Goal: Task Accomplishment & Management: Manage account settings

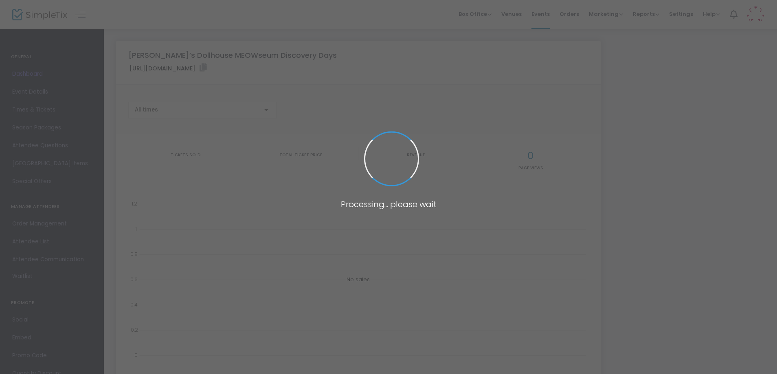
type input "[URL][DOMAIN_NAME]"
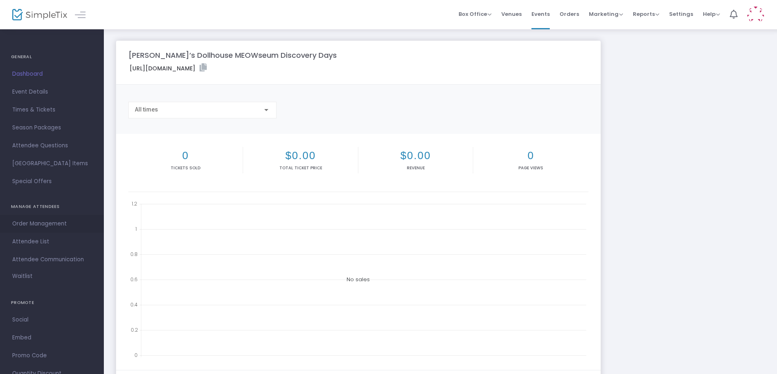
click at [51, 226] on span "Order Management" at bounding box center [51, 224] width 79 height 11
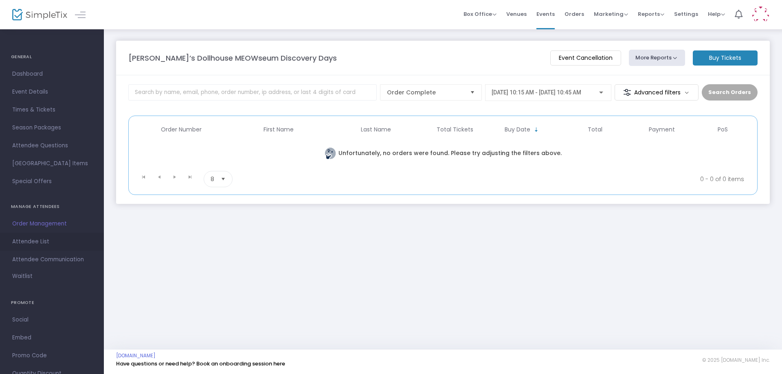
click at [29, 244] on span "Attendee List" at bounding box center [51, 242] width 79 height 11
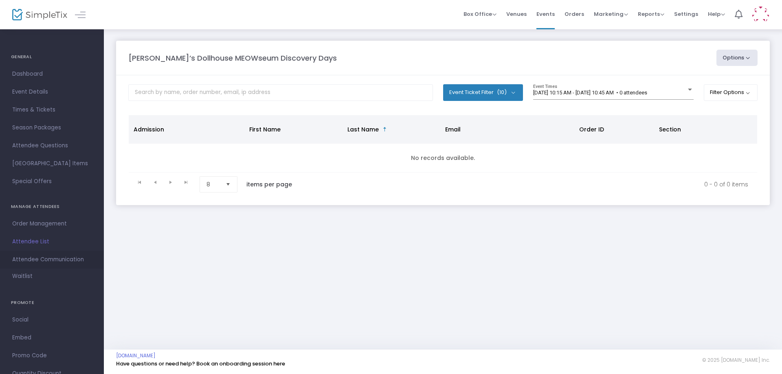
click at [68, 262] on span "Attendee Communication" at bounding box center [51, 260] width 79 height 11
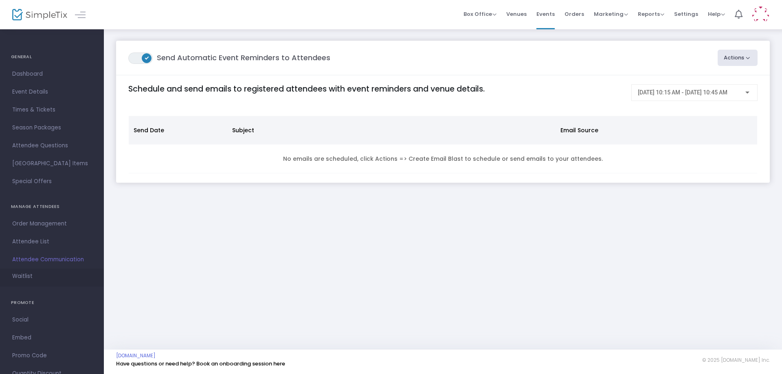
click at [24, 276] on span "Waitlist" at bounding box center [22, 277] width 20 height 8
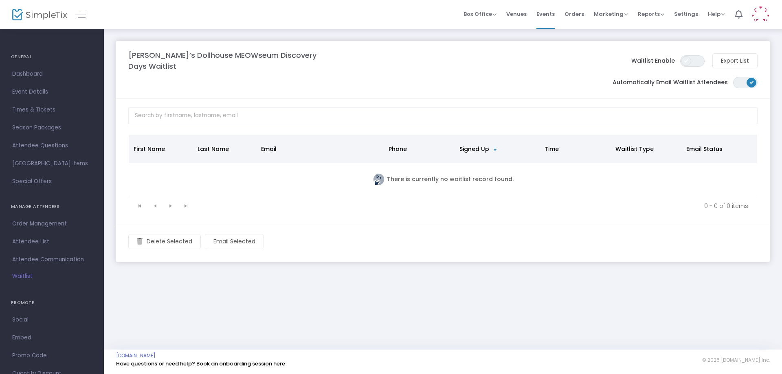
click at [687, 57] on span at bounding box center [687, 61] width 10 height 10
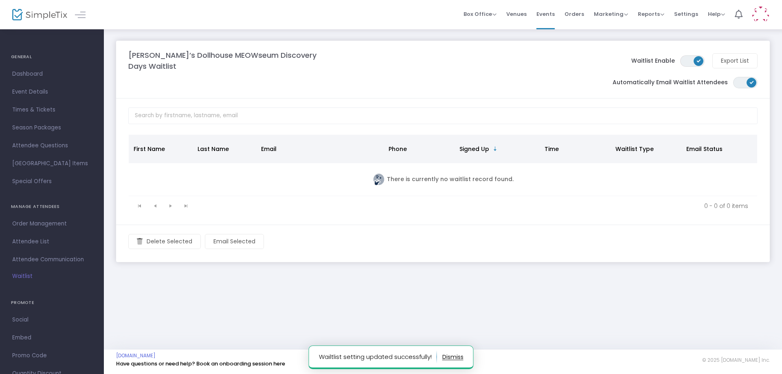
click at [667, 57] on label "Waitlist Enable" at bounding box center [654, 61] width 44 height 9
click at [683, 58] on span "ON OFF" at bounding box center [693, 60] width 24 height 11
click at [692, 56] on span "ON OFF" at bounding box center [693, 60] width 24 height 11
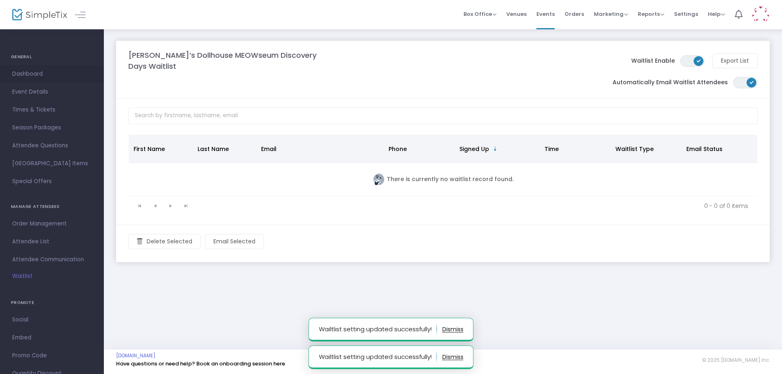
click at [44, 73] on span "Dashboard" at bounding box center [51, 74] width 79 height 11
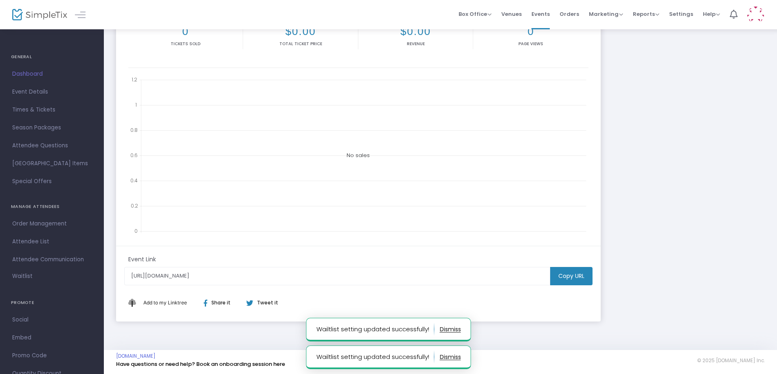
scroll to position [125, 0]
click at [36, 94] on span "Event Details" at bounding box center [51, 92] width 79 height 11
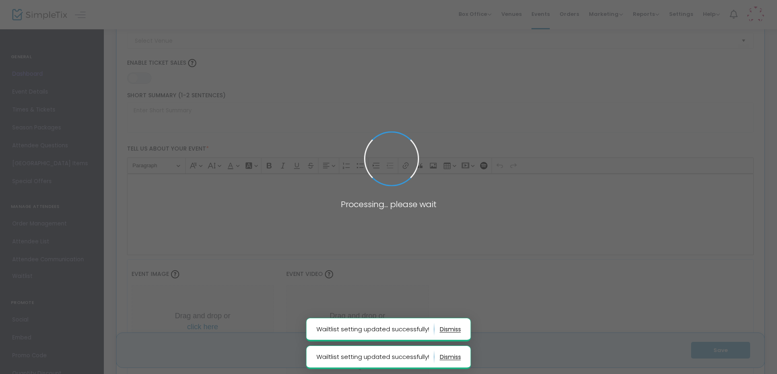
scroll to position [1142, 0]
type input "[PERSON_NAME]’s Dollhouse MEOWseum Discovery Days"
type textarea "Omaha Children’s Museum is thrilled to be partnering with Dreamworks Animation …"
type input "7.000 %"
type input "Buy Tickets"
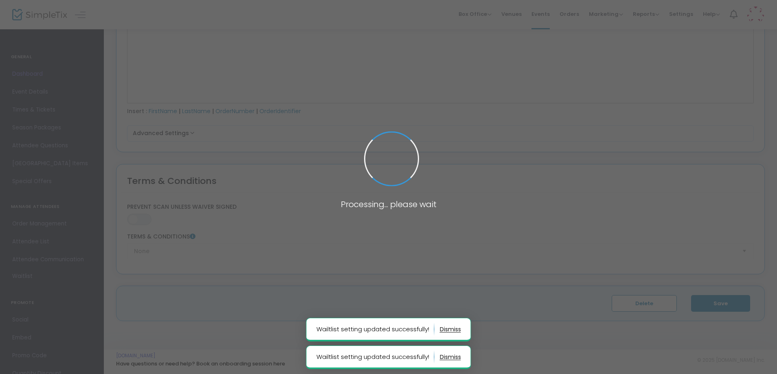
type input "[GEOGRAPHIC_DATA]"
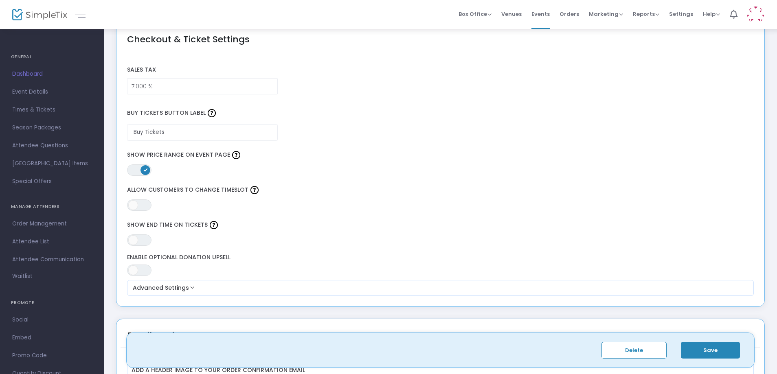
scroll to position [612, 0]
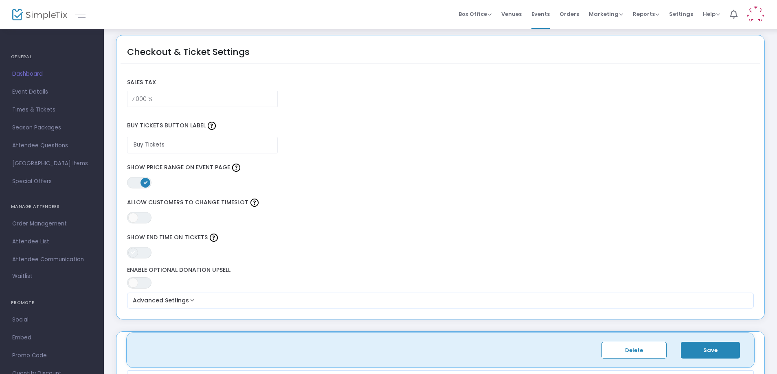
click at [137, 251] on span at bounding box center [133, 253] width 10 height 10
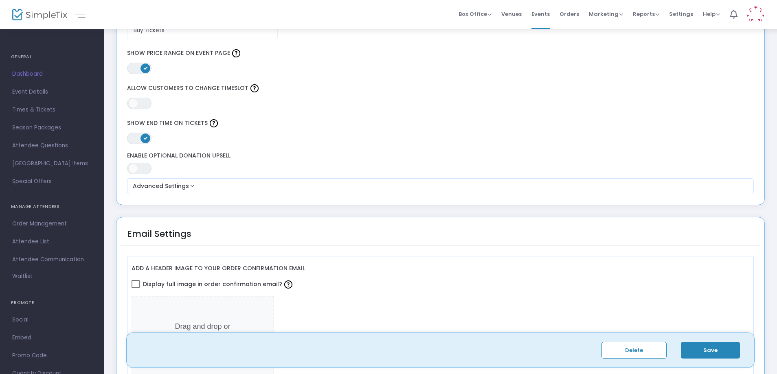
scroll to position [733, 0]
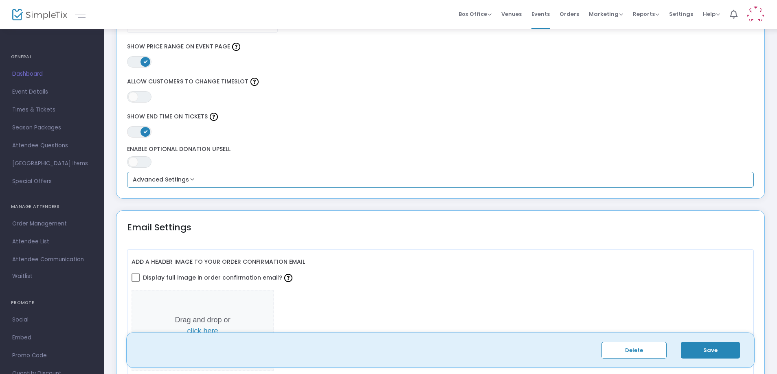
click at [189, 183] on button "Advanced Settings" at bounding box center [440, 180] width 621 height 10
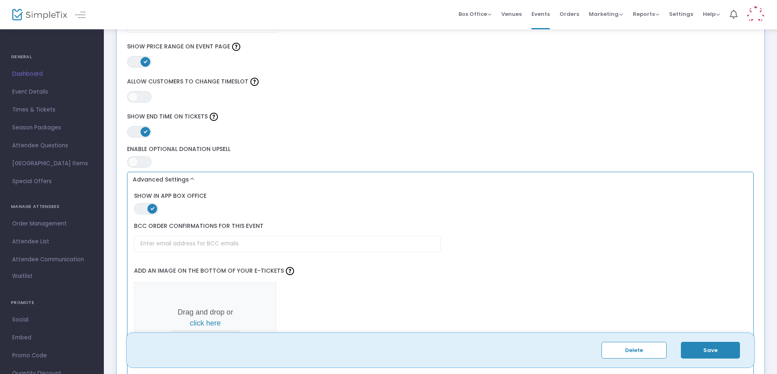
click at [189, 183] on button "Advanced Settings" at bounding box center [440, 180] width 621 height 10
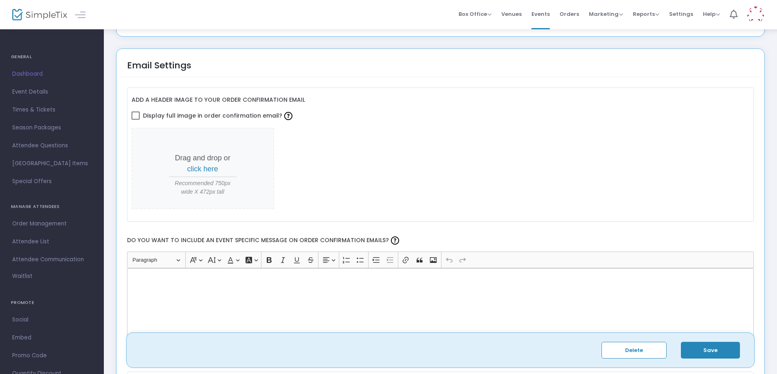
scroll to position [896, 0]
click at [727, 354] on button "Save" at bounding box center [710, 350] width 59 height 17
click at [84, 79] on link "Dashboard" at bounding box center [52, 74] width 104 height 18
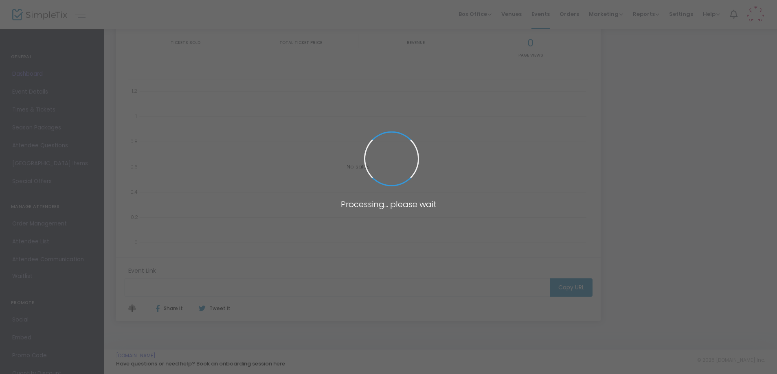
type input "[URL][DOMAIN_NAME]"
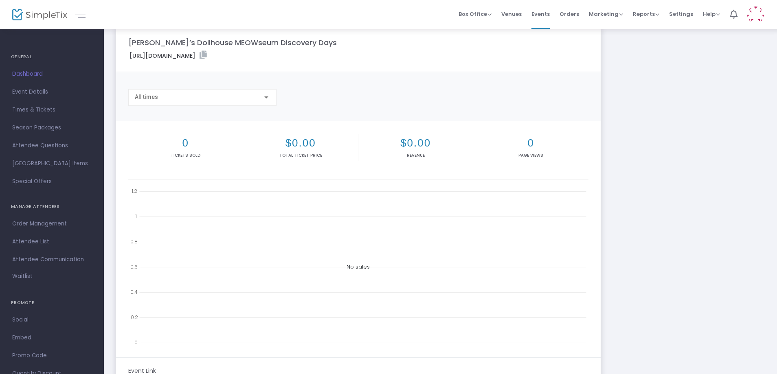
scroll to position [2, 0]
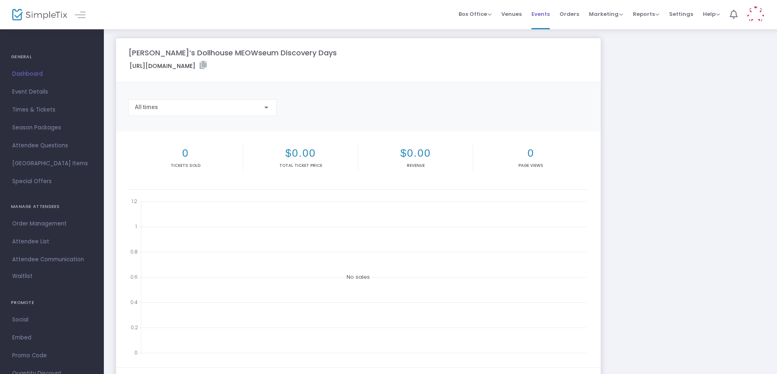
click at [540, 12] on span "Events" at bounding box center [541, 14] width 18 height 21
